Goal: Task Accomplishment & Management: Manage account settings

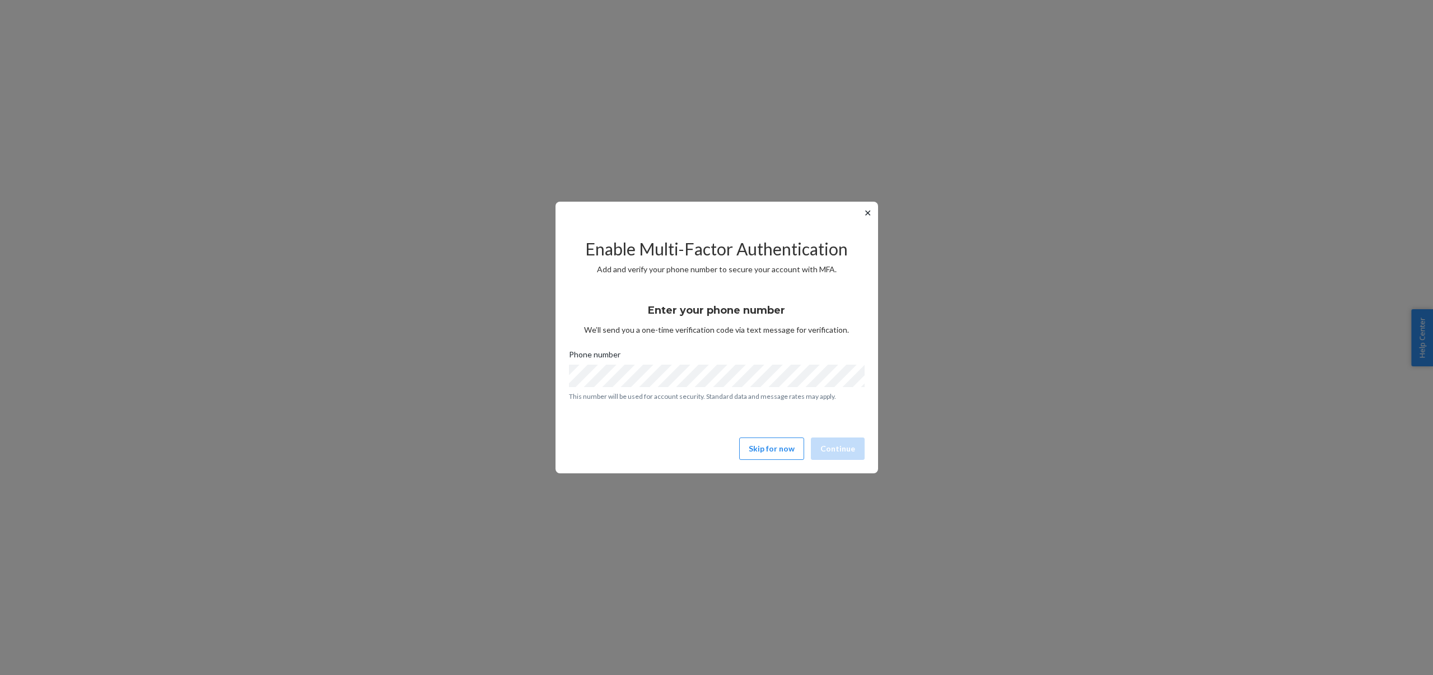
click at [865, 212] on button "✕" at bounding box center [868, 212] width 12 height 13
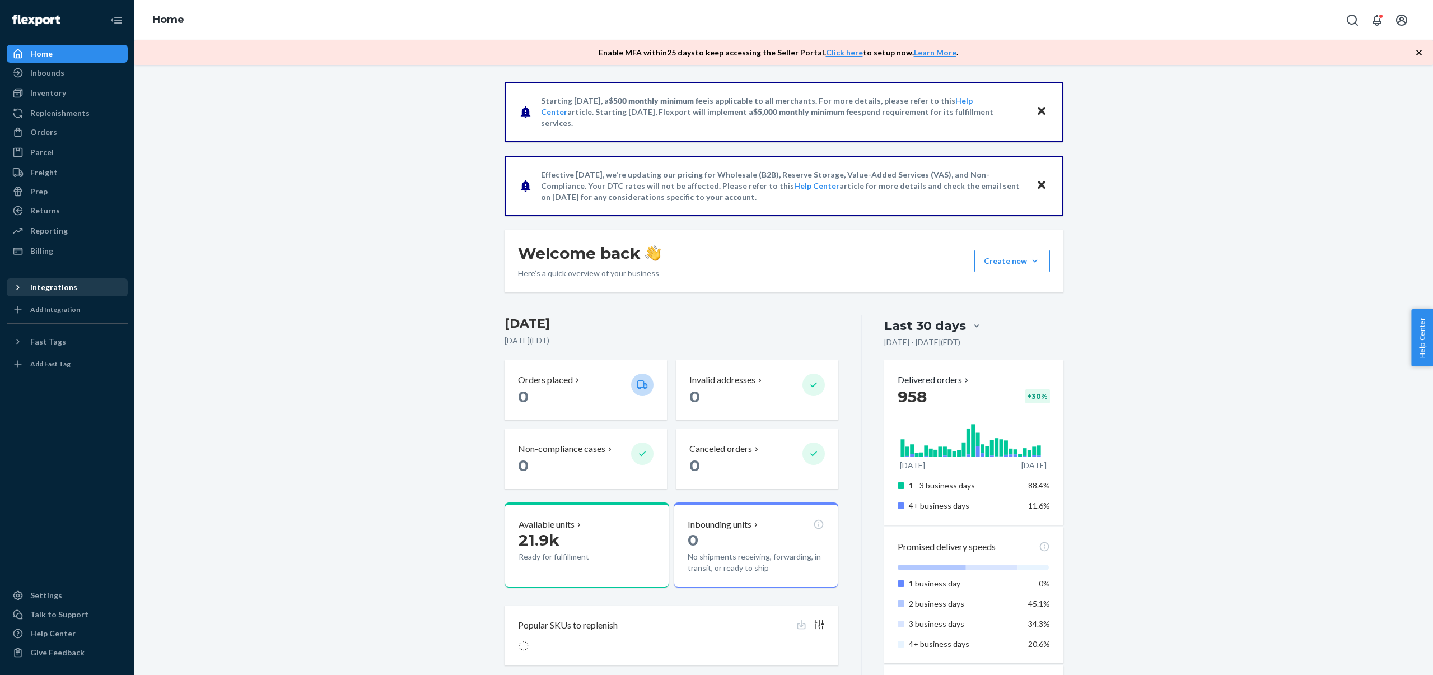
click at [69, 287] on div "Integrations" at bounding box center [53, 287] width 47 height 11
click at [64, 302] on div "Deliverr API" at bounding box center [52, 306] width 45 height 11
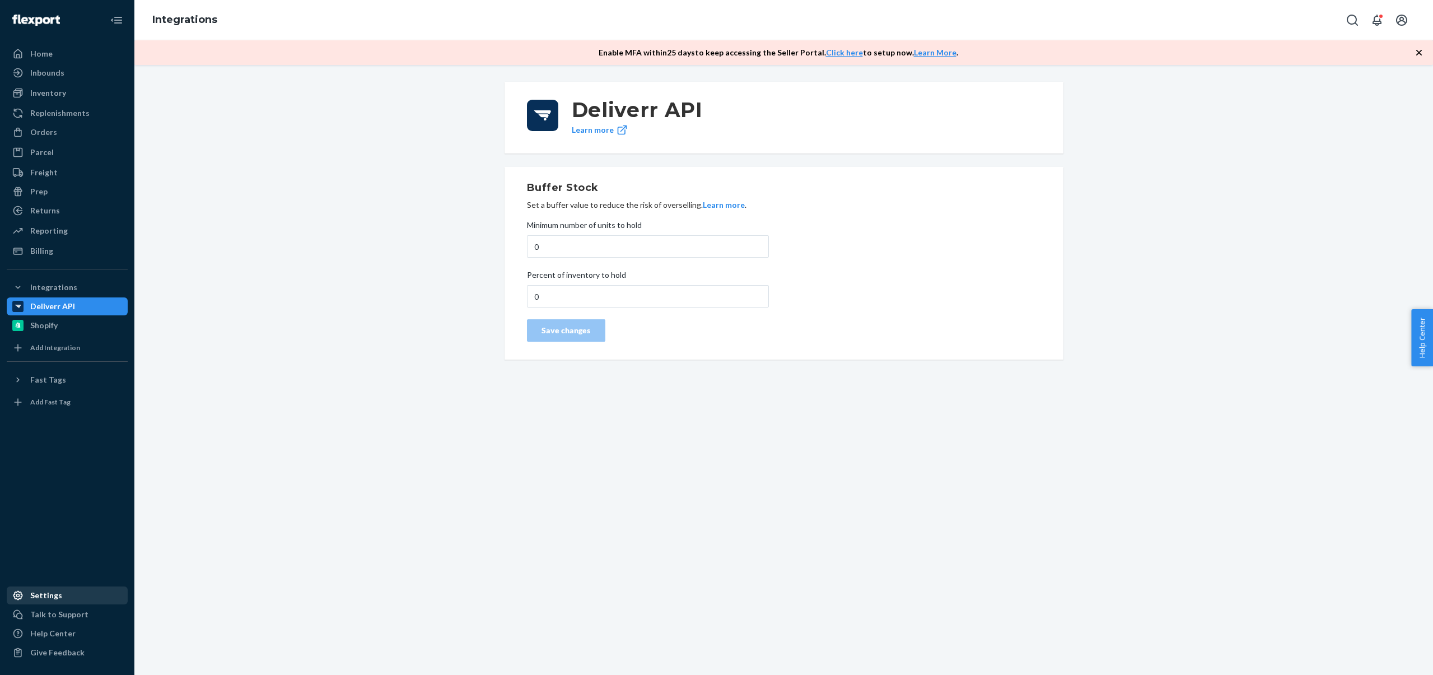
click at [67, 591] on div "Settings" at bounding box center [67, 595] width 119 height 16
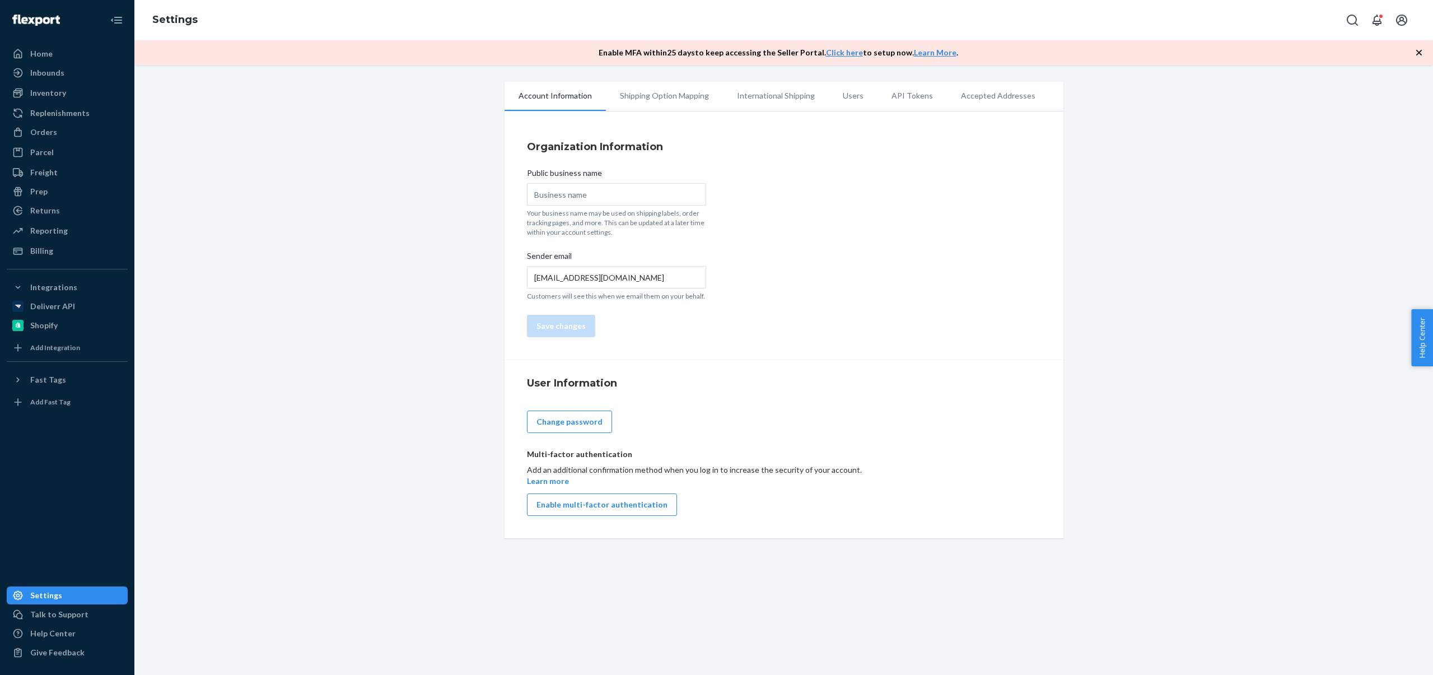
click at [889, 97] on li "API Tokens" at bounding box center [911, 96] width 69 height 28
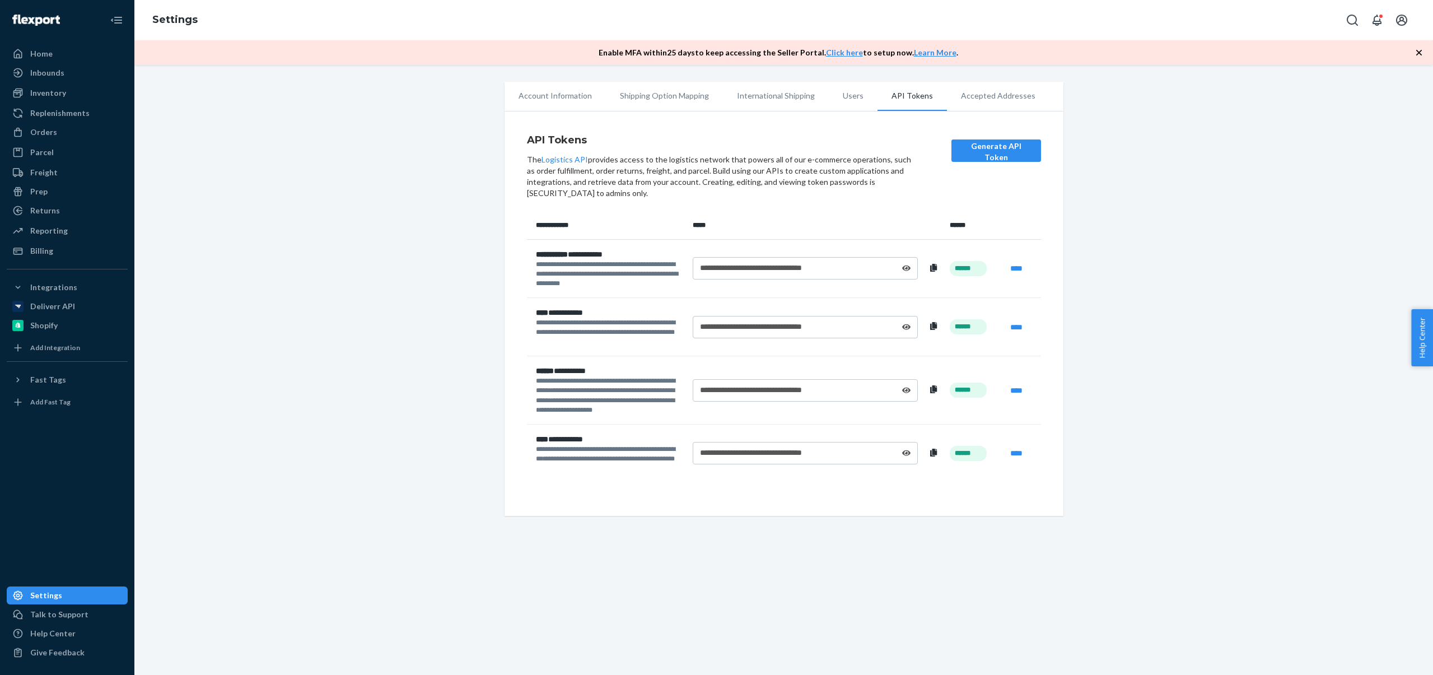
click at [932, 269] on icon at bounding box center [933, 268] width 7 height 8
click at [912, 262] on div "**********" at bounding box center [806, 268] width 226 height 22
click at [907, 268] on icon at bounding box center [906, 268] width 9 height 6
click at [827, 212] on th "*****" at bounding box center [816, 225] width 257 height 27
drag, startPoint x: 1180, startPoint y: 205, endPoint x: 1178, endPoint y: 211, distance: 6.3
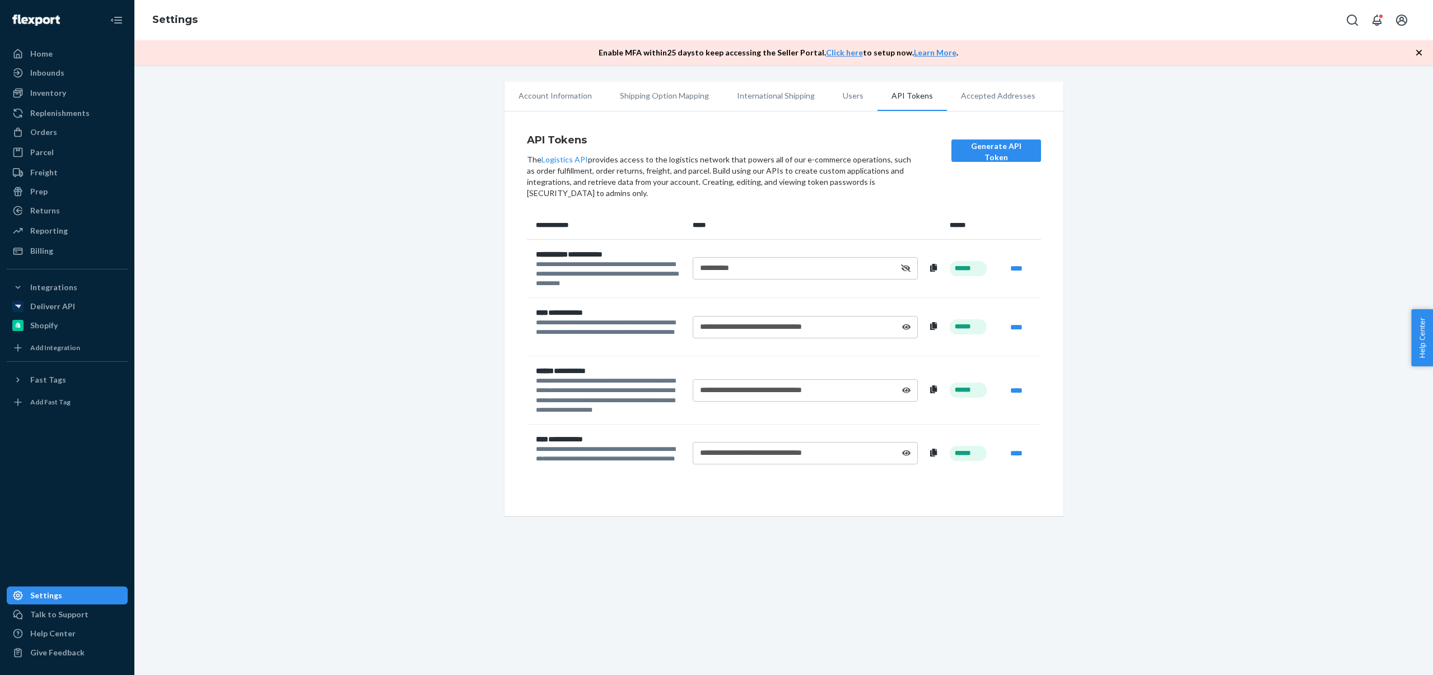
click at [1180, 207] on div "**********" at bounding box center [784, 299] width 1282 height 434
click at [1012, 270] on link "****" at bounding box center [1016, 268] width 12 height 8
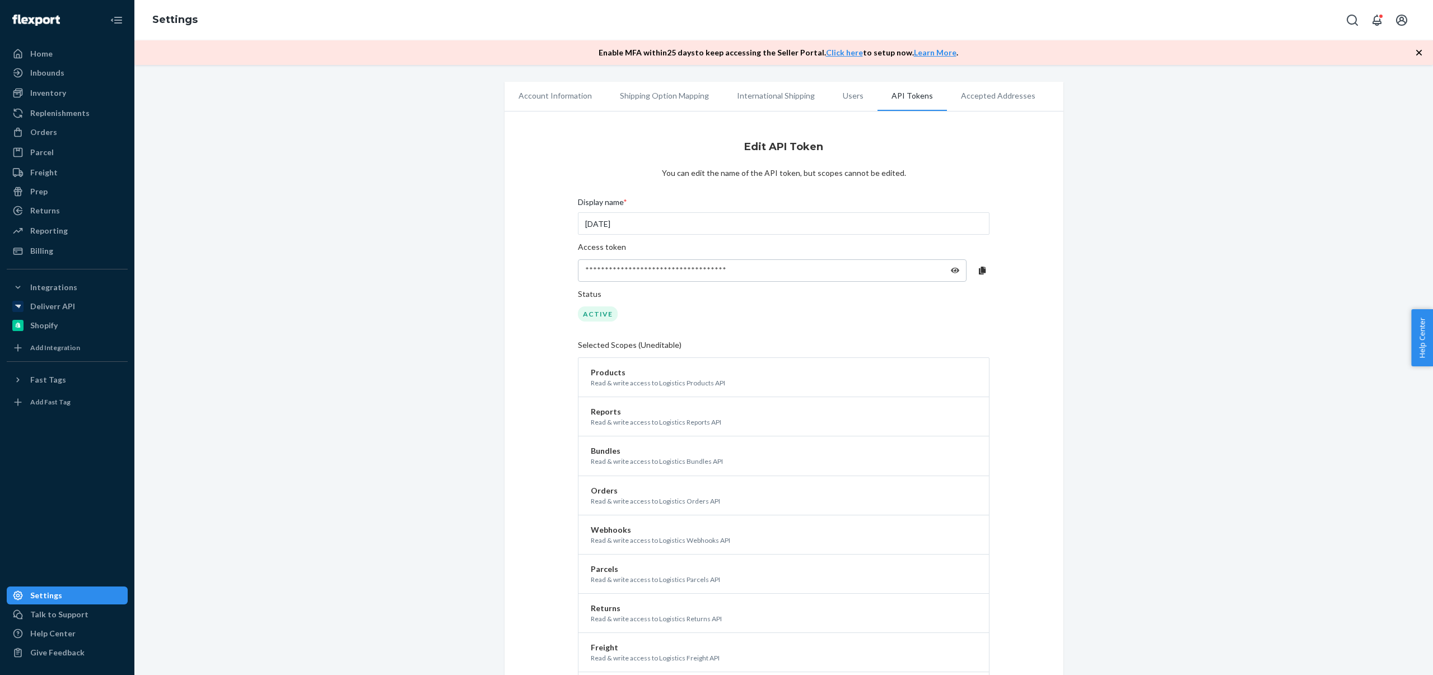
scroll to position [240, 0]
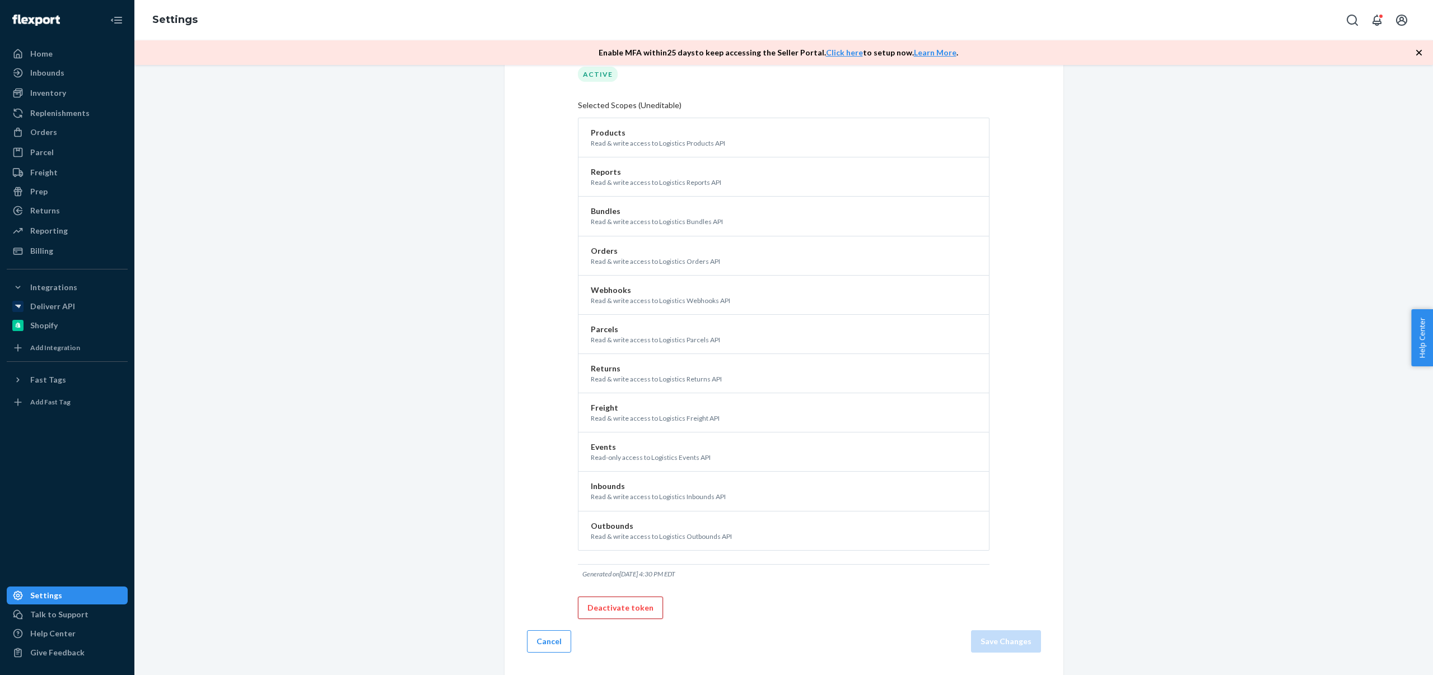
click at [620, 616] on button "Deactivate token" at bounding box center [620, 607] width 85 height 22
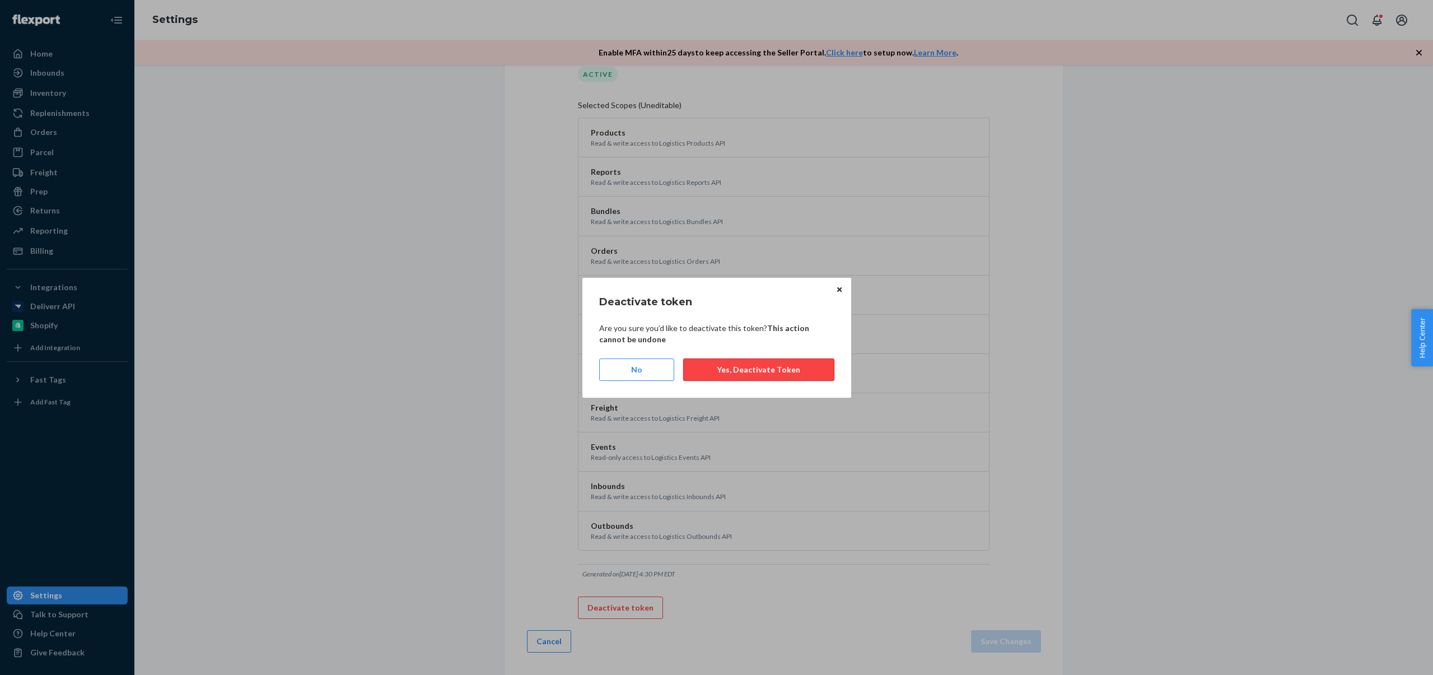
click at [783, 368] on button "Yes, Deactivate Token" at bounding box center [758, 369] width 151 height 22
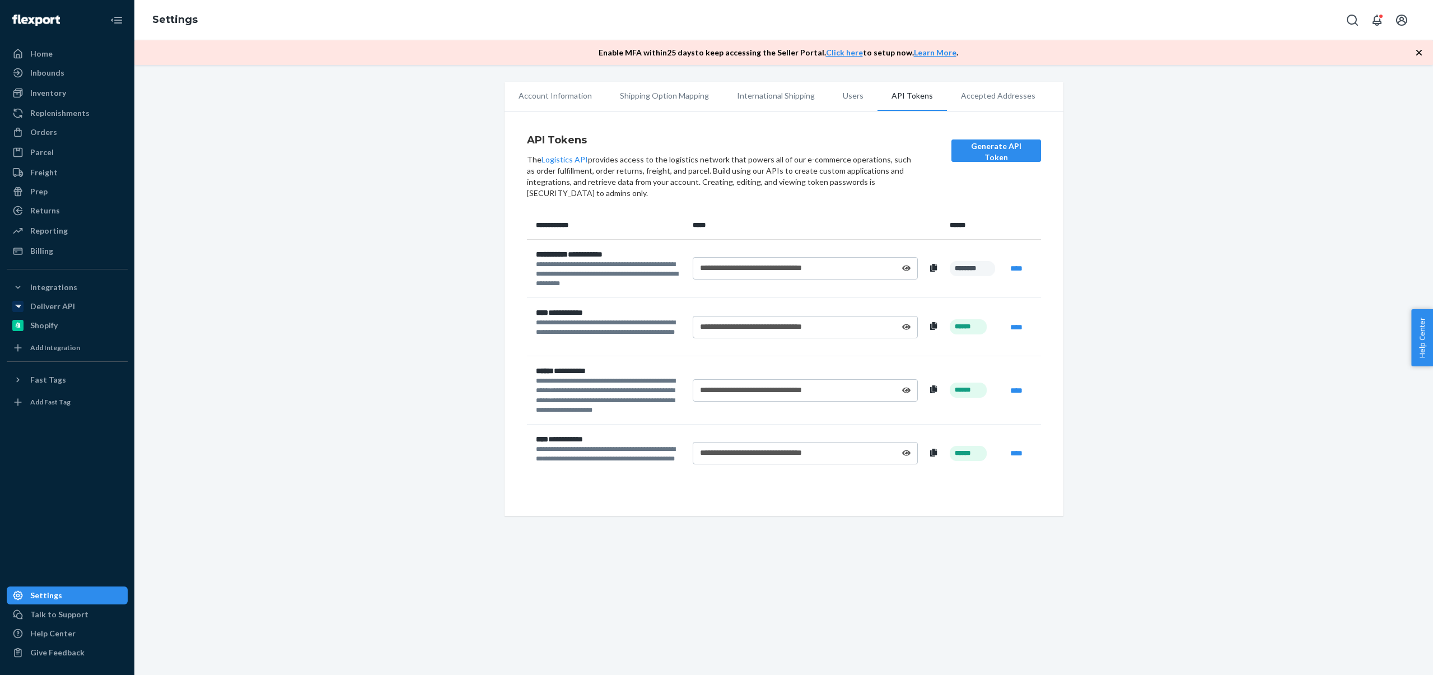
click at [1025, 270] on td "****" at bounding box center [1023, 268] width 35 height 58
click at [1020, 267] on link "****" at bounding box center [1016, 268] width 12 height 8
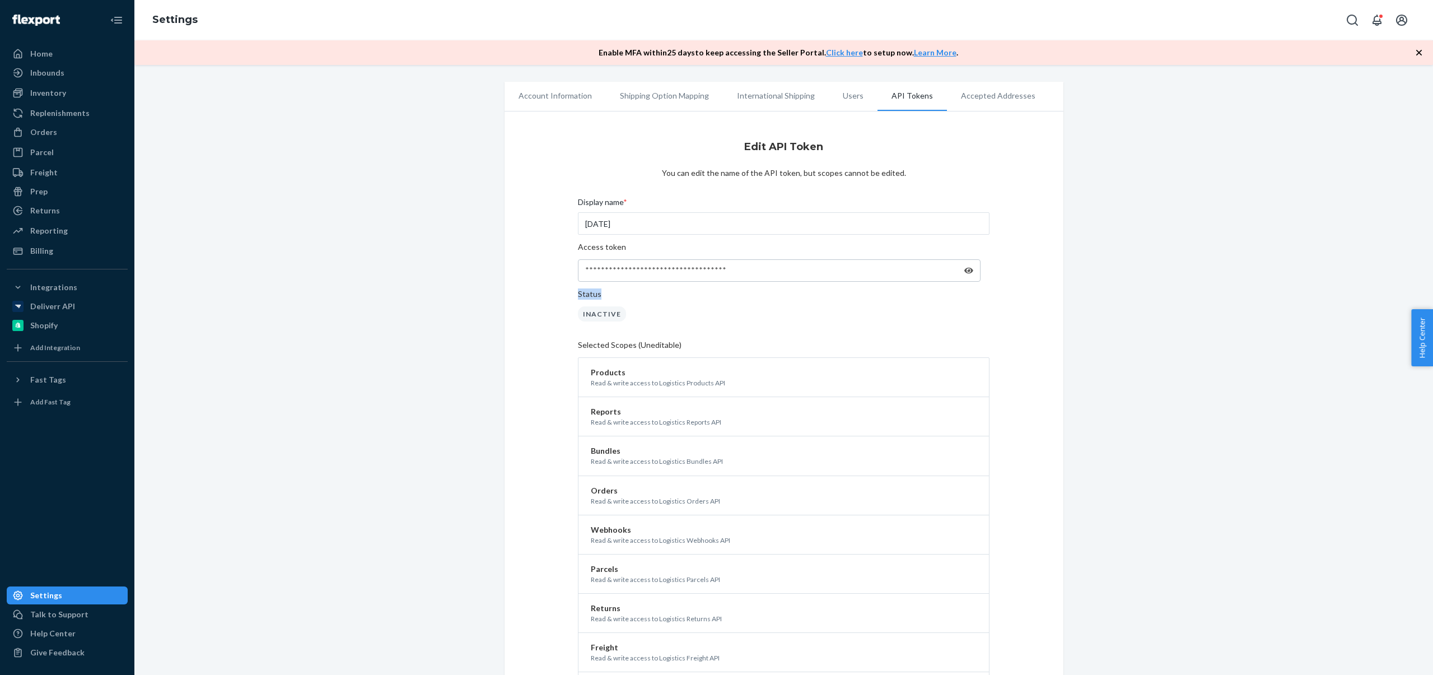
click at [1020, 267] on div "**********" at bounding box center [784, 509] width 514 height 753
click at [955, 268] on icon at bounding box center [955, 271] width 9 height 8
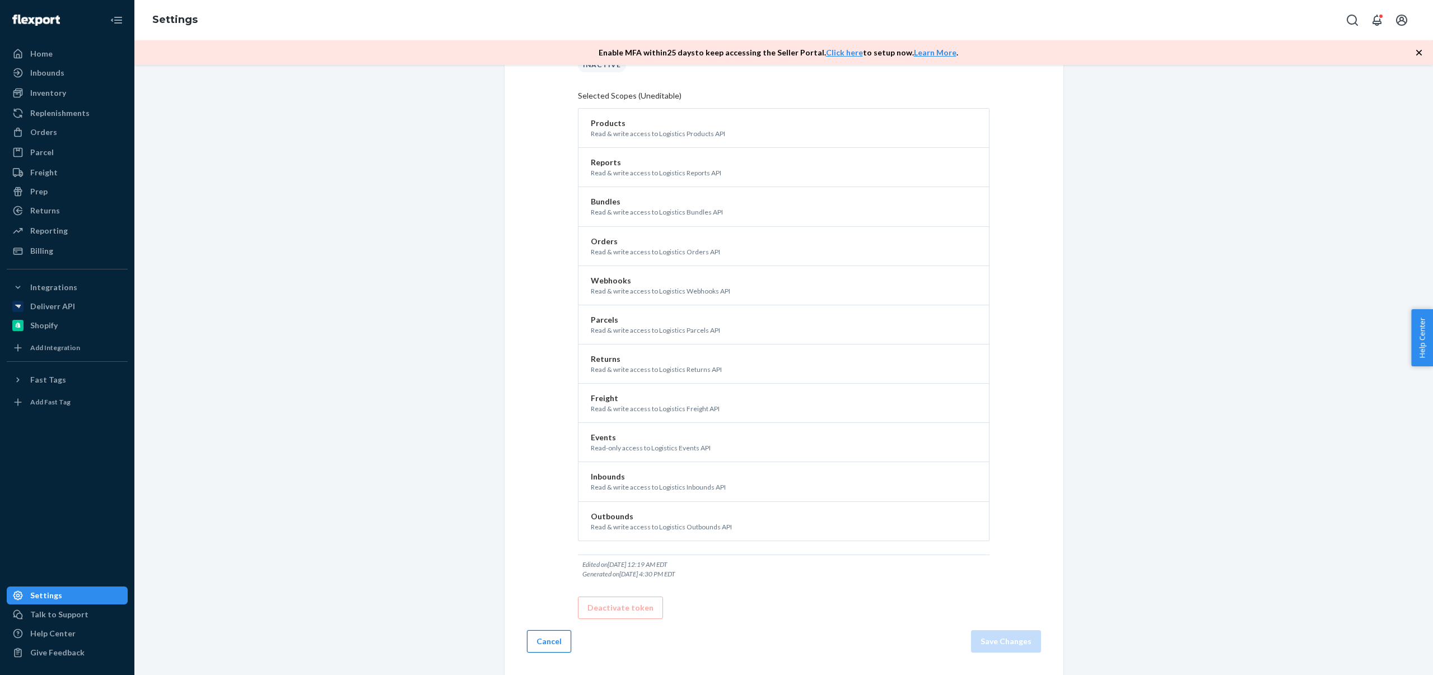
click at [547, 640] on button "Cancel" at bounding box center [549, 641] width 44 height 22
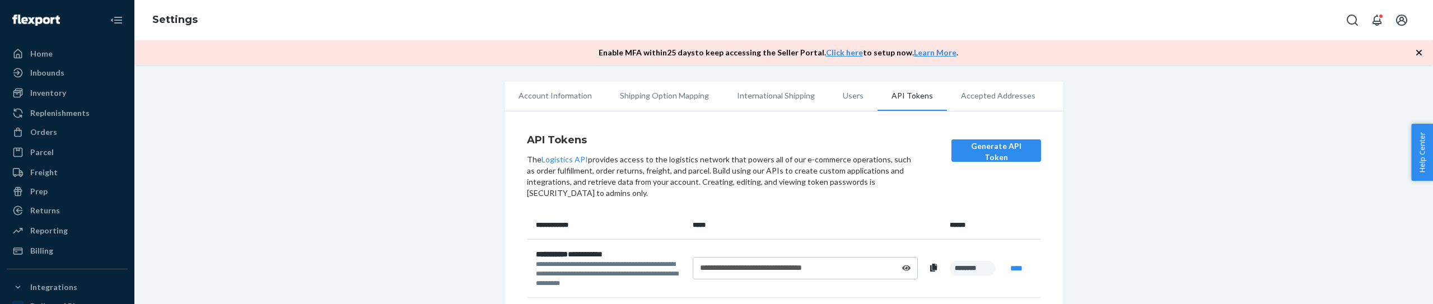
click at [842, 100] on li "Users" at bounding box center [853, 96] width 49 height 28
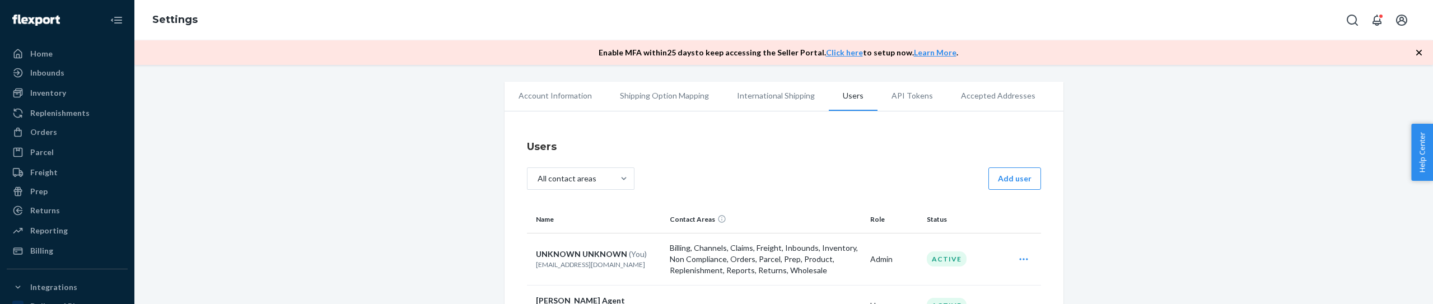
click at [907, 101] on li "API Tokens" at bounding box center [911, 96] width 69 height 28
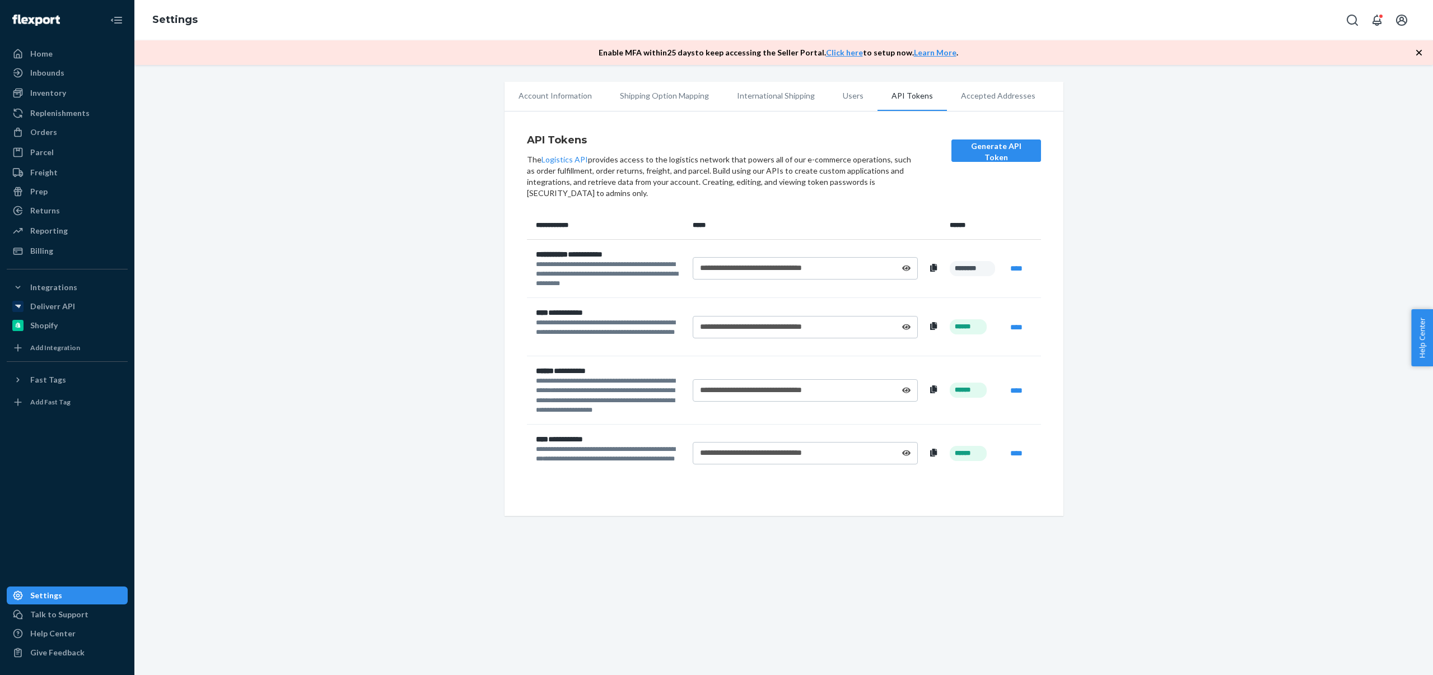
click at [1291, 248] on div "**********" at bounding box center [784, 299] width 1282 height 434
click at [986, 101] on li "Accepted Addresses" at bounding box center [998, 96] width 102 height 28
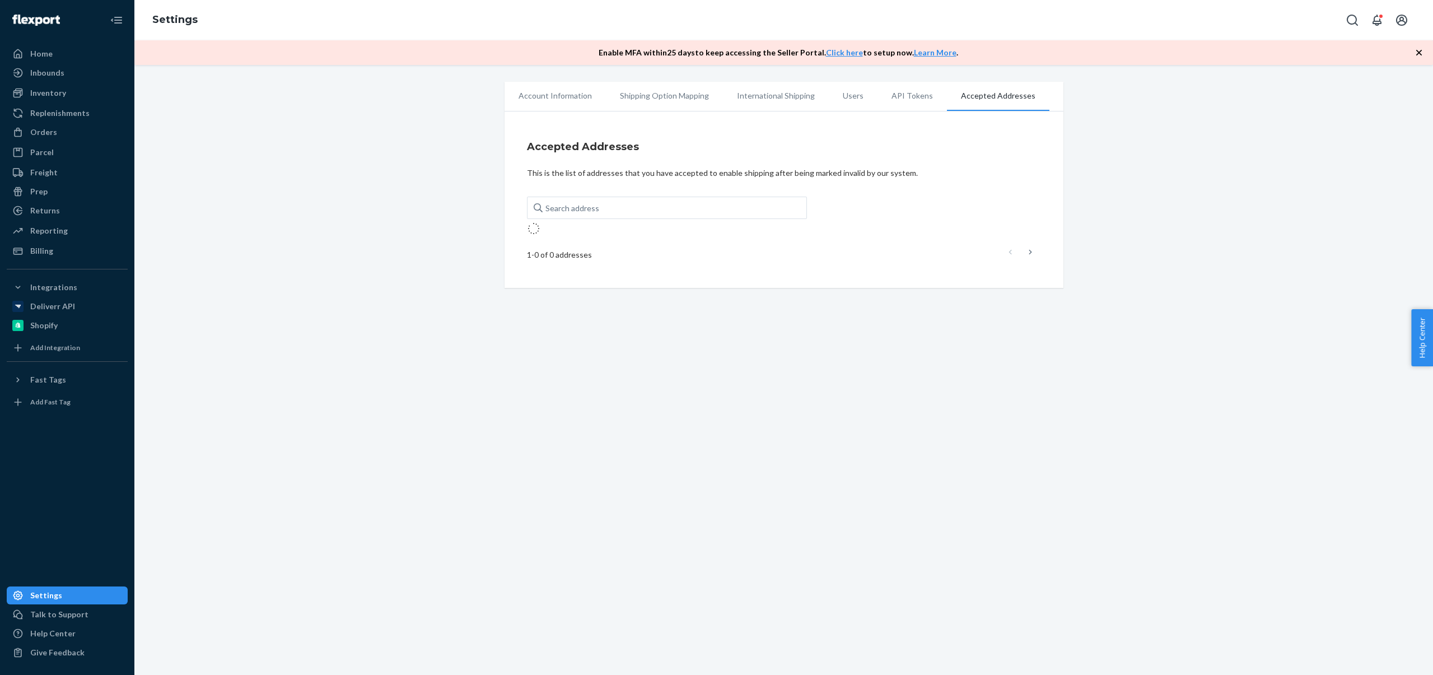
click at [904, 101] on li "API Tokens" at bounding box center [911, 96] width 69 height 28
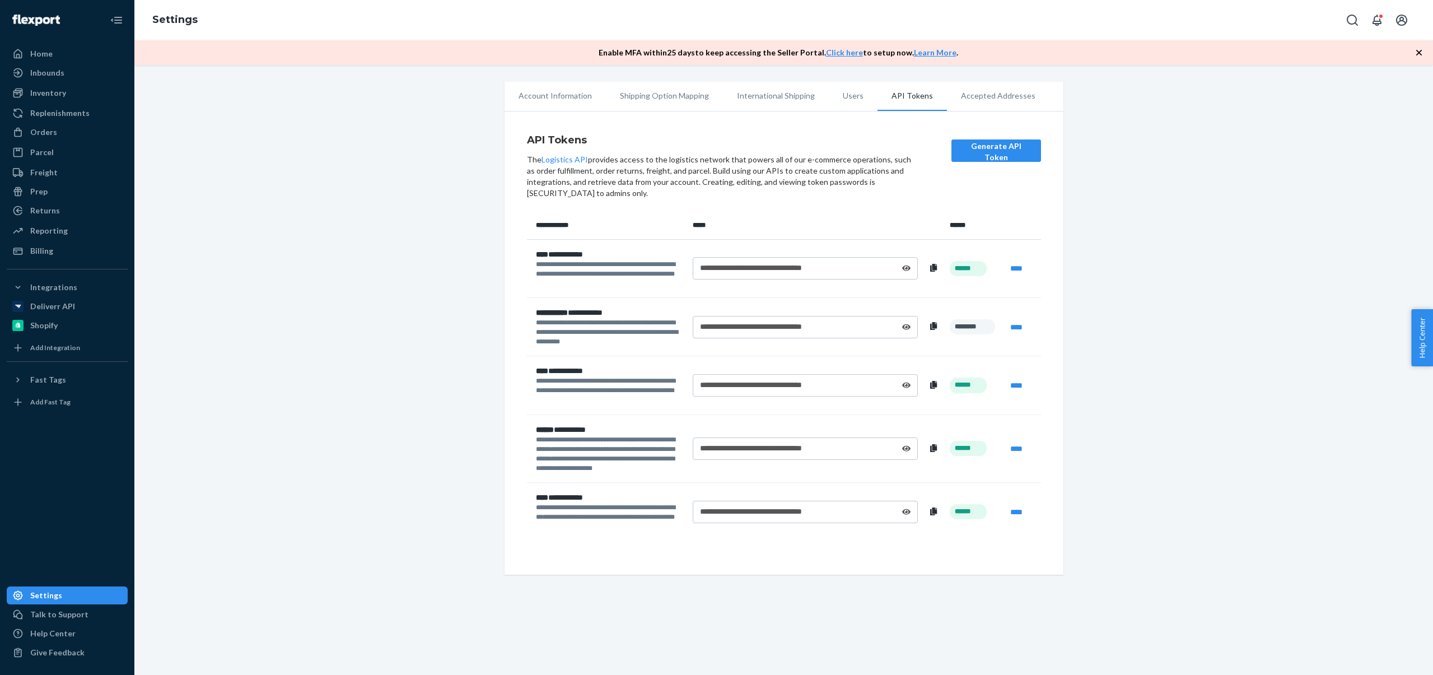
click at [907, 271] on icon at bounding box center [906, 268] width 9 height 8
click at [1203, 220] on div "**********" at bounding box center [784, 328] width 1282 height 493
click at [911, 327] on icon at bounding box center [906, 327] width 9 height 6
click at [908, 387] on icon at bounding box center [906, 385] width 9 height 6
click at [1016, 157] on button "Generate API Token" at bounding box center [996, 150] width 90 height 22
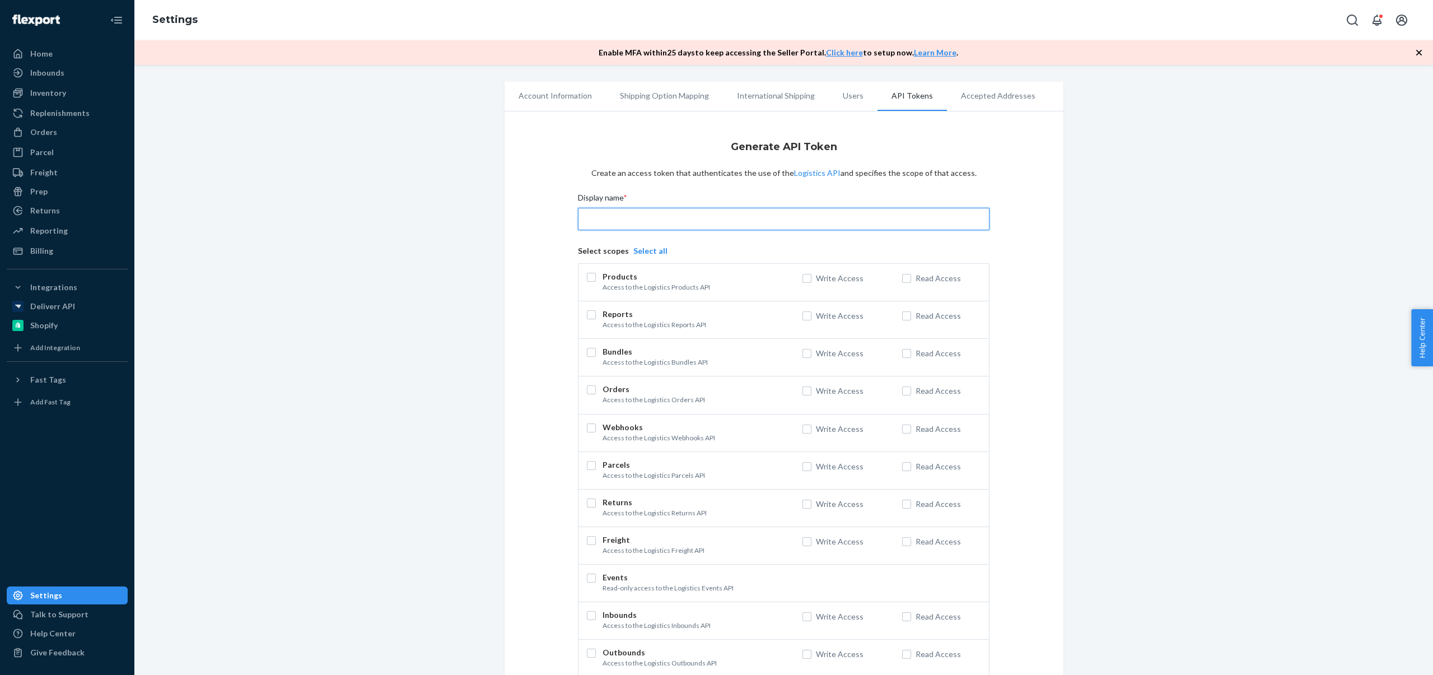
click at [675, 220] on input "Display name *" at bounding box center [783, 219] width 411 height 22
drag, startPoint x: 600, startPoint y: 214, endPoint x: 609, endPoint y: 216, distance: 8.6
click at [609, 216] on input "[DATE]" at bounding box center [783, 219] width 411 height 22
type input "[DATE]"
click at [657, 247] on button "Select all" at bounding box center [650, 250] width 34 height 11
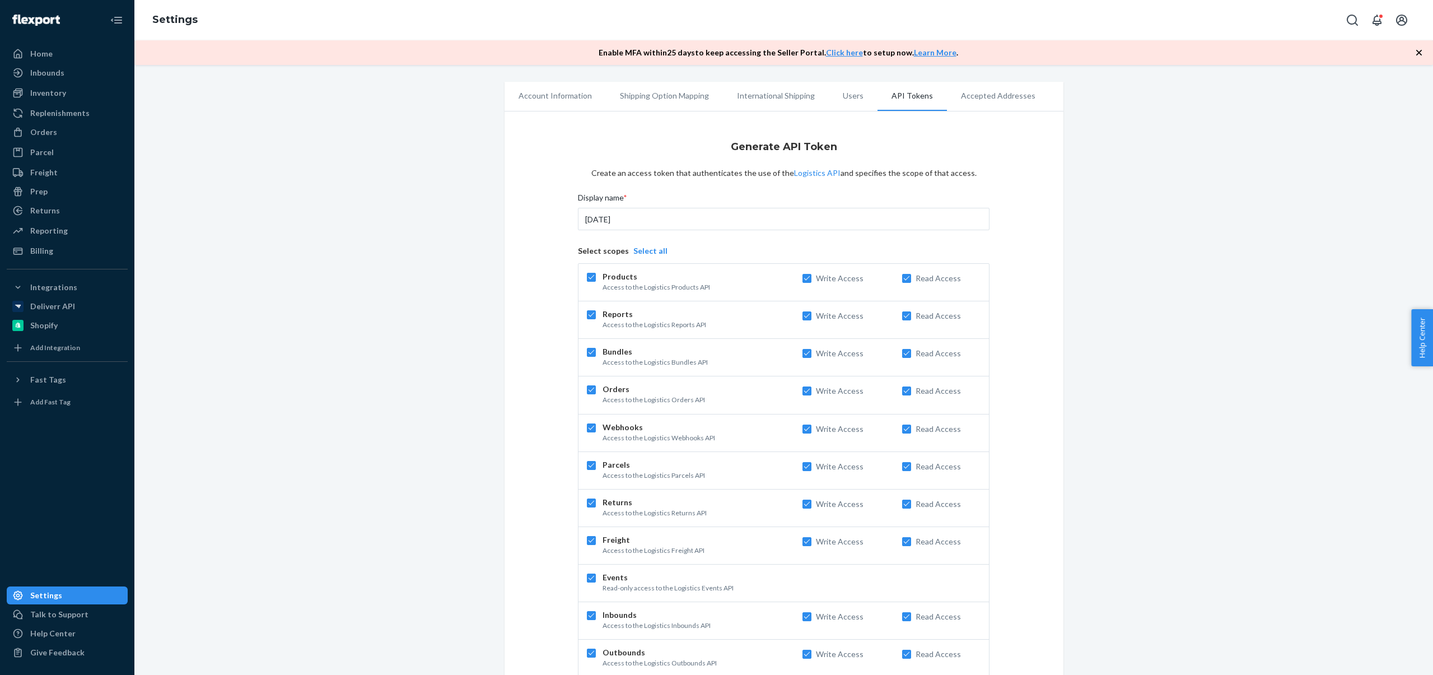
checkbox input "true"
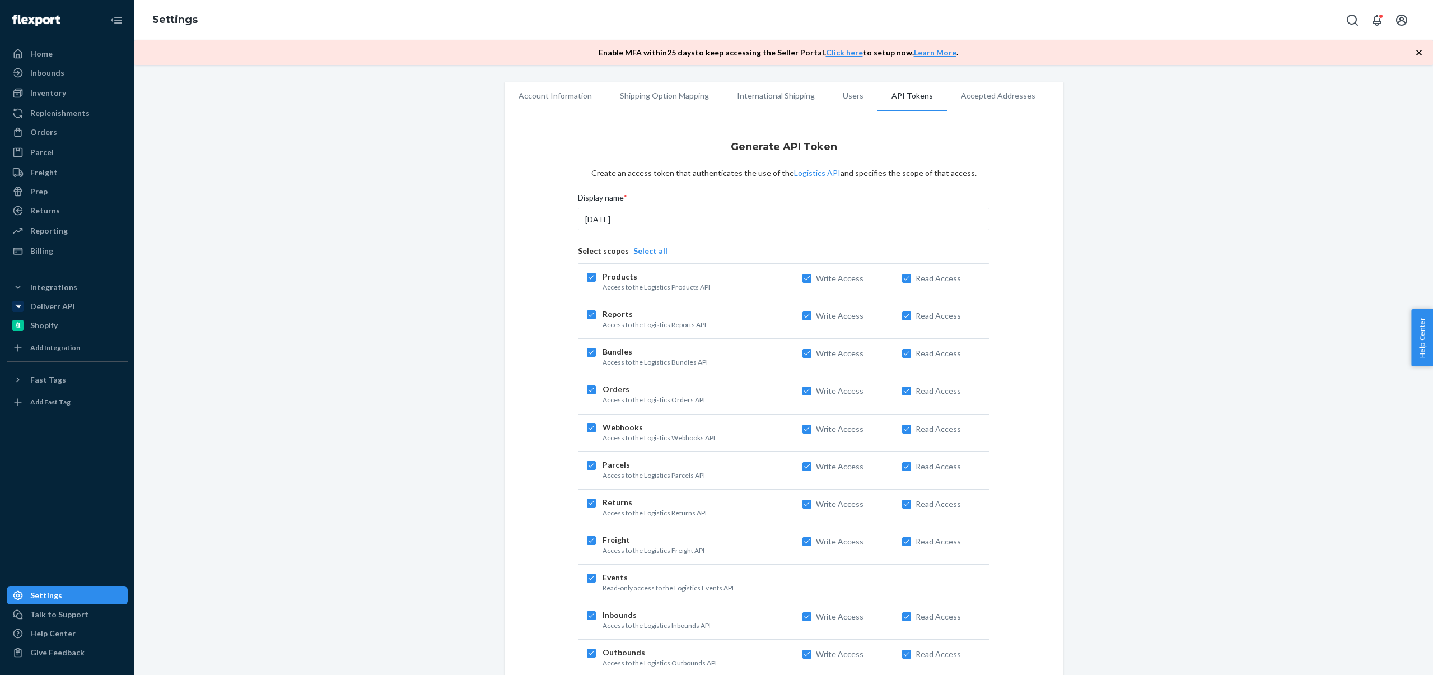
checkbox input "true"
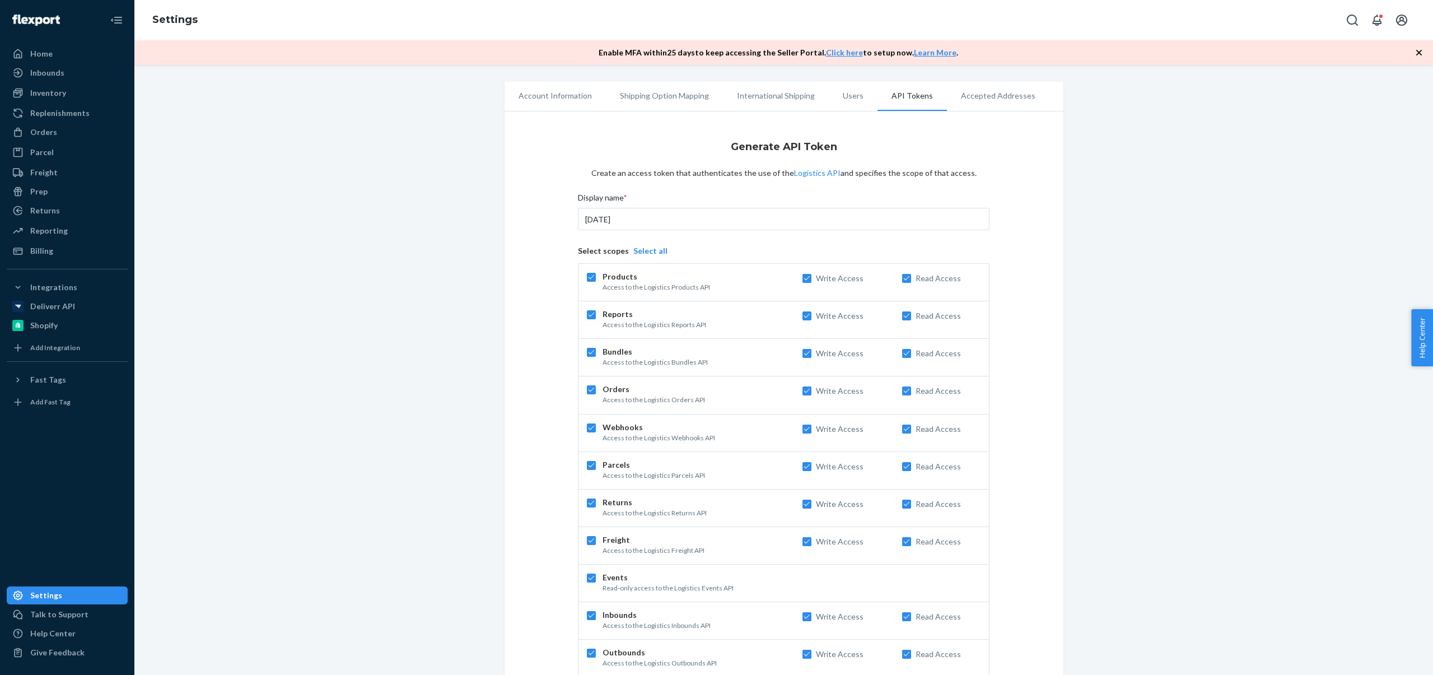
checkbox input "true"
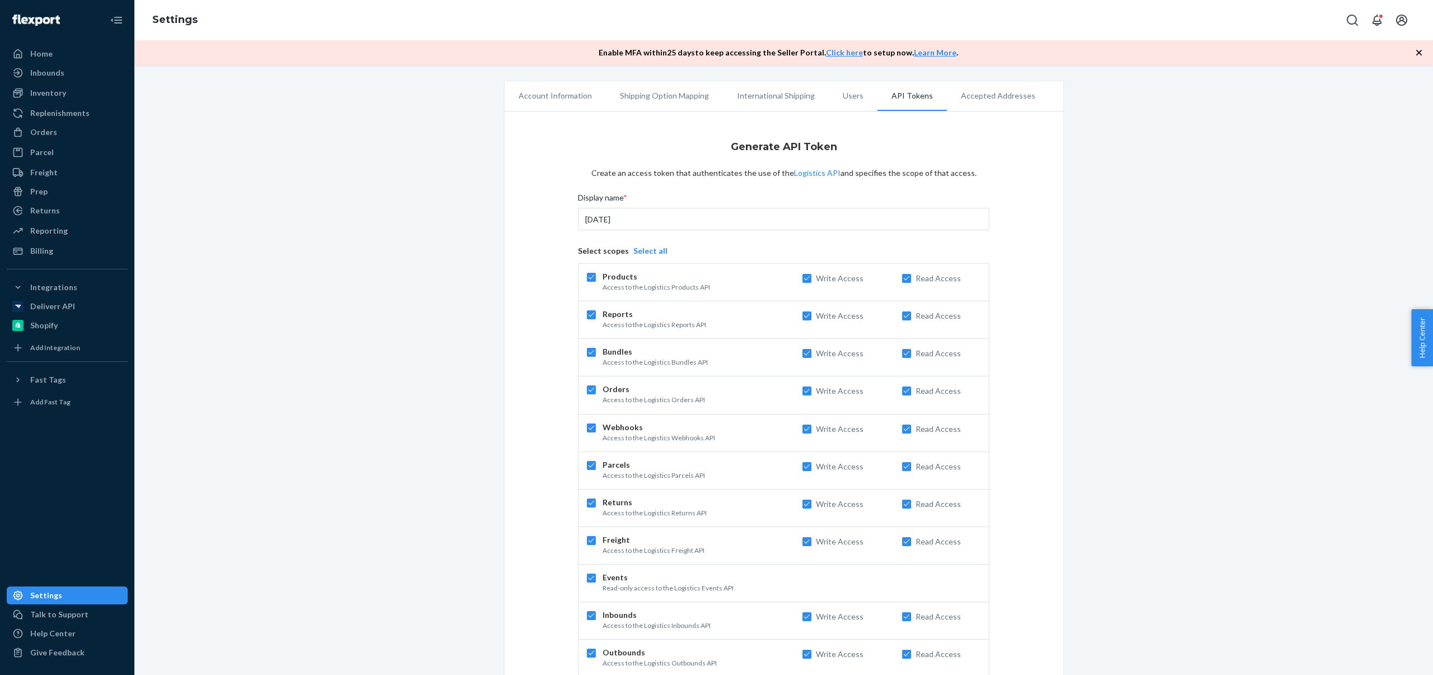
checkbox input "true"
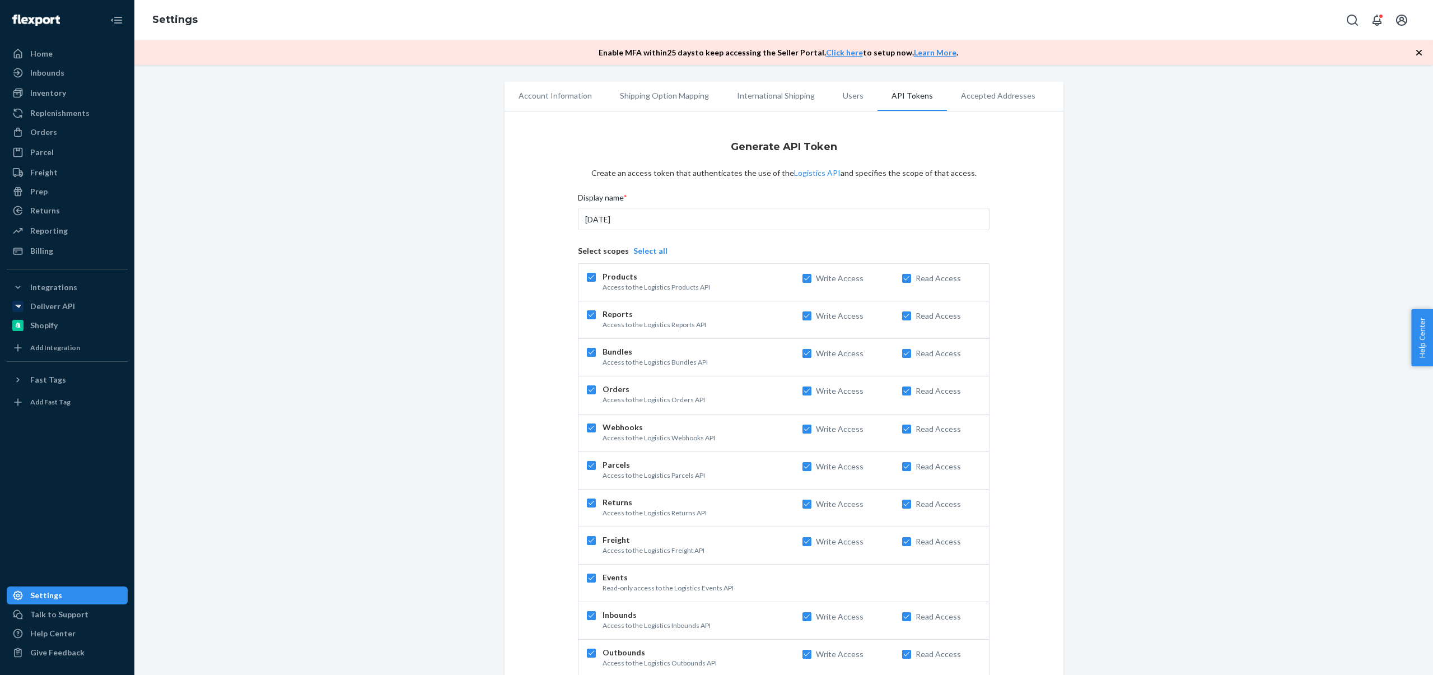
checkbox input "true"
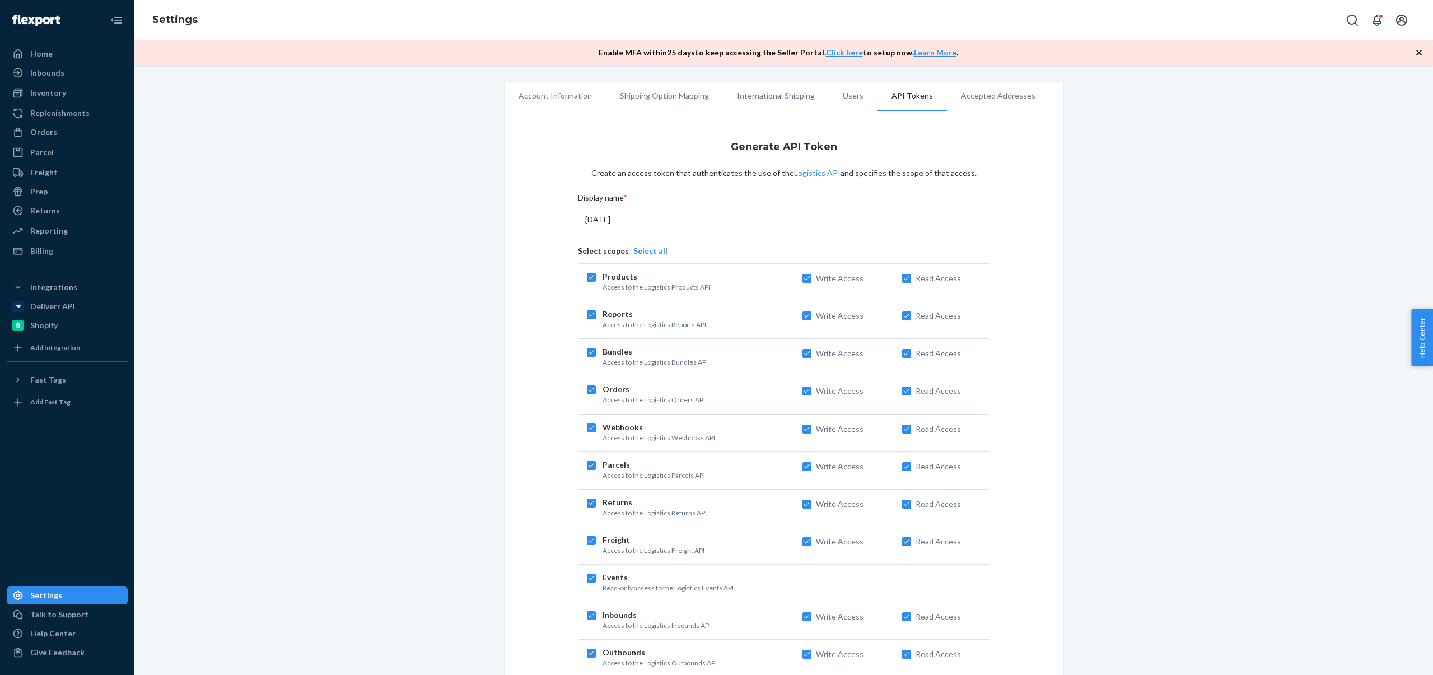
checkbox input "true"
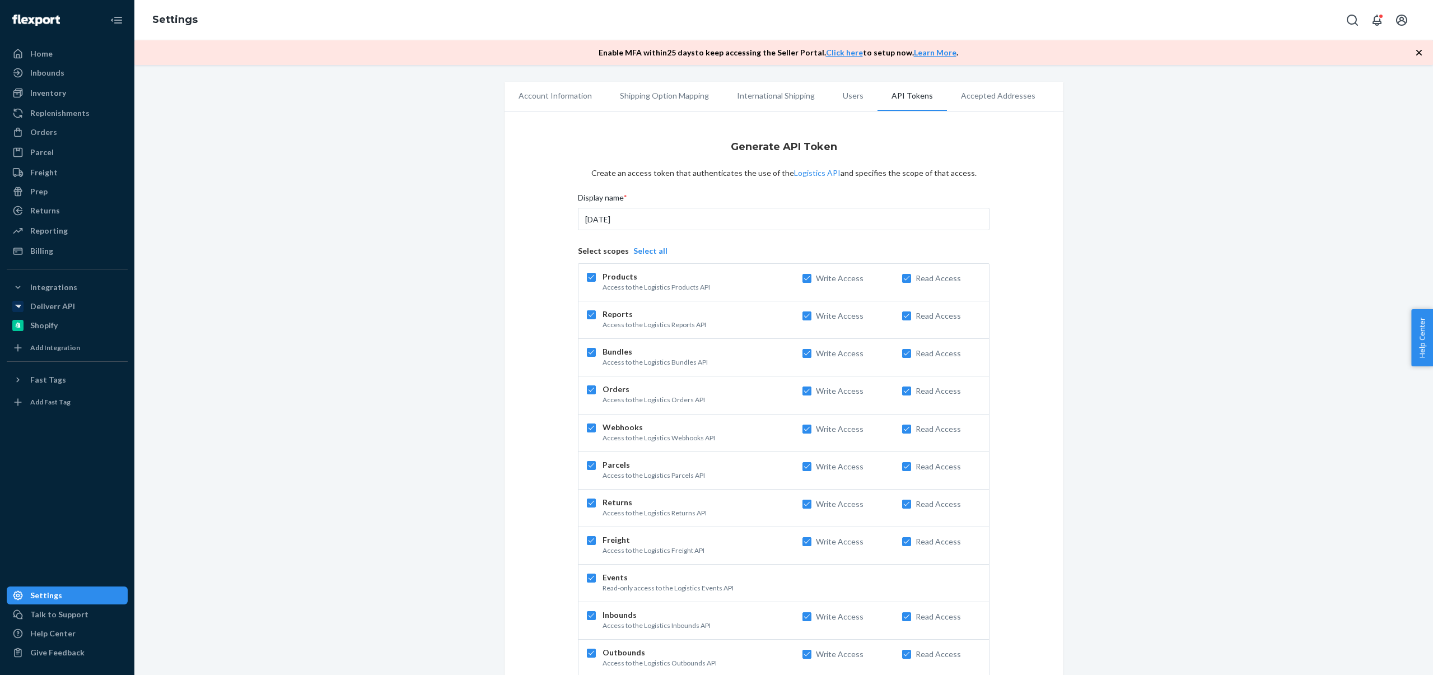
checkbox input "true"
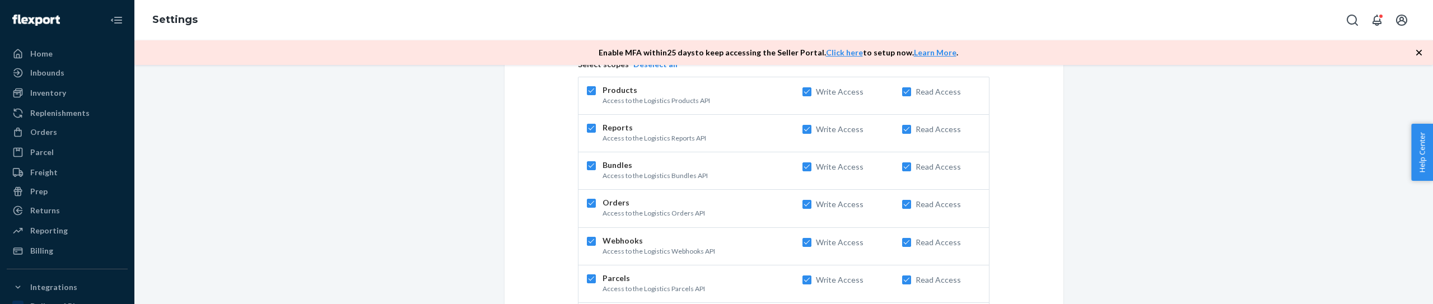
scroll to position [432, 0]
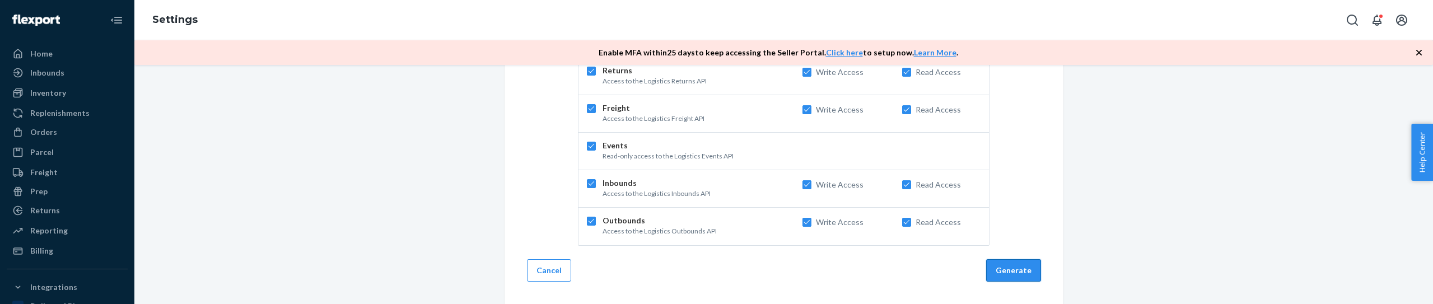
click at [1020, 268] on button "Generate" at bounding box center [1013, 270] width 55 height 22
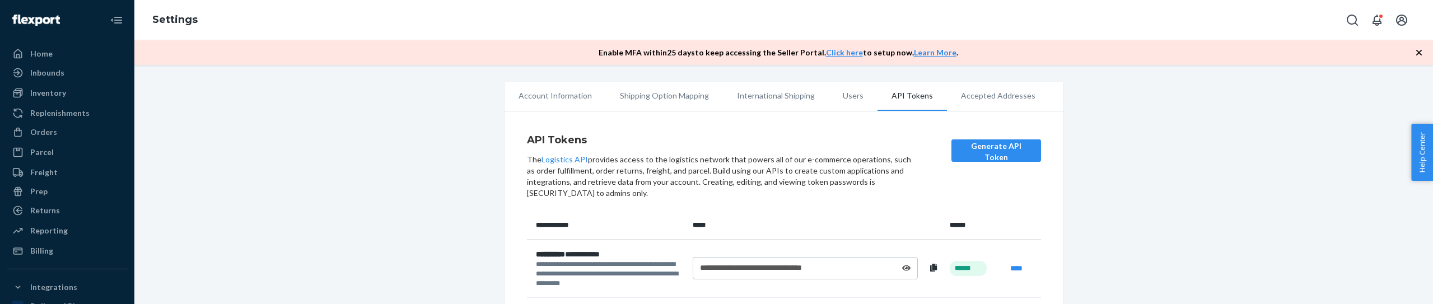
click at [908, 269] on icon at bounding box center [906, 268] width 9 height 8
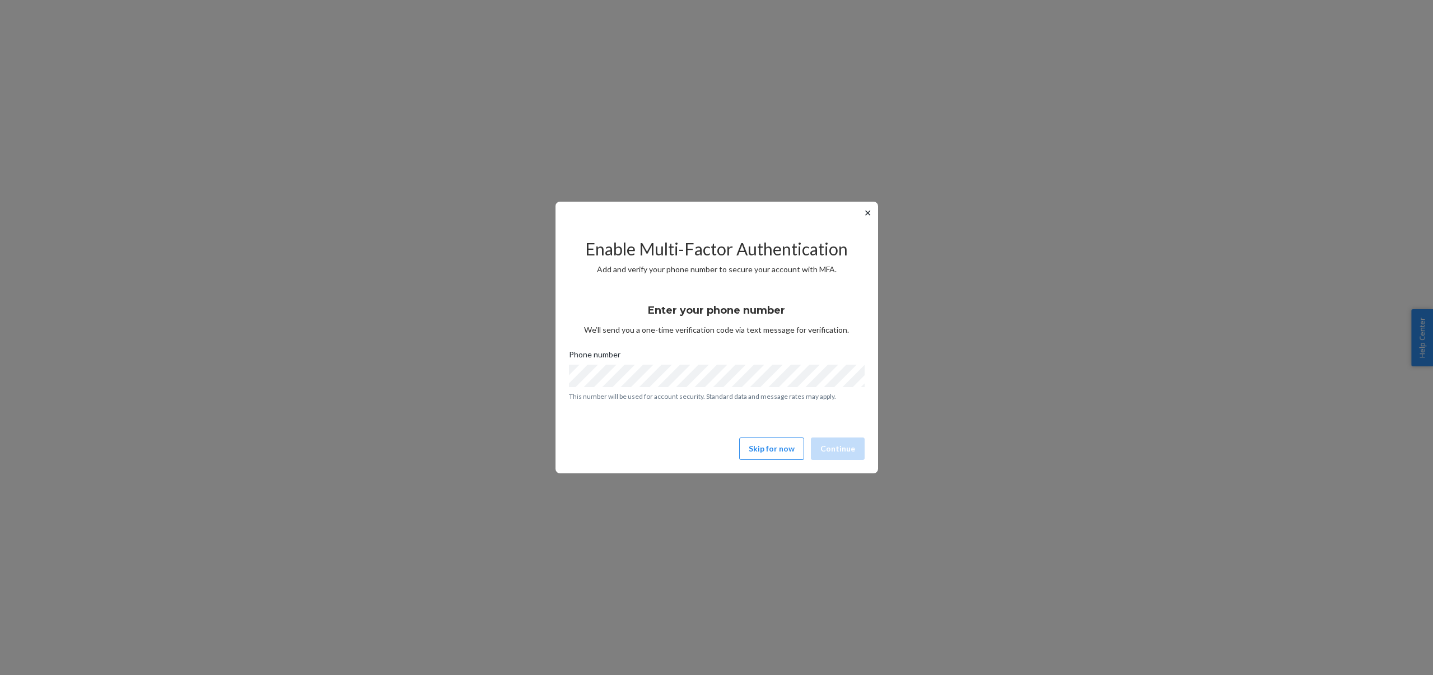
click at [869, 211] on button "✕" at bounding box center [868, 212] width 12 height 13
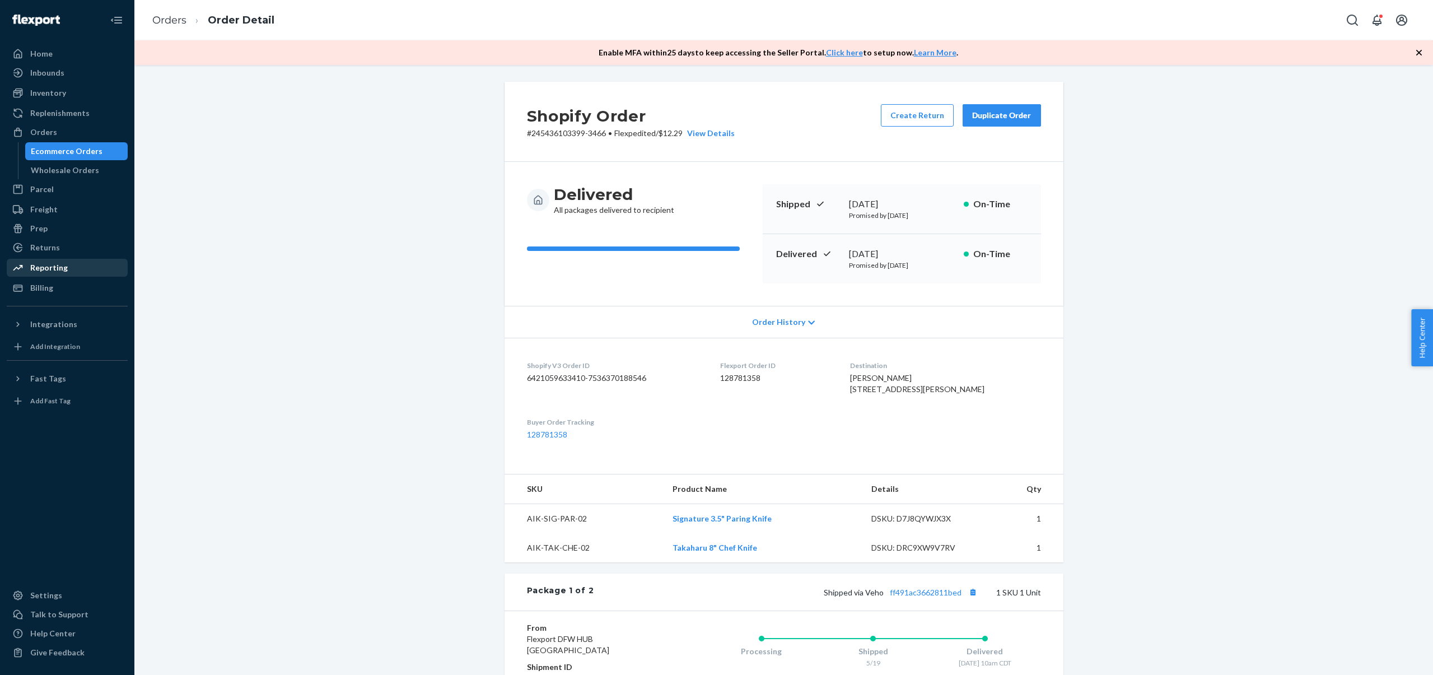
click at [48, 263] on div "Reporting" at bounding box center [49, 267] width 38 height 11
